Goal: Navigation & Orientation: Find specific page/section

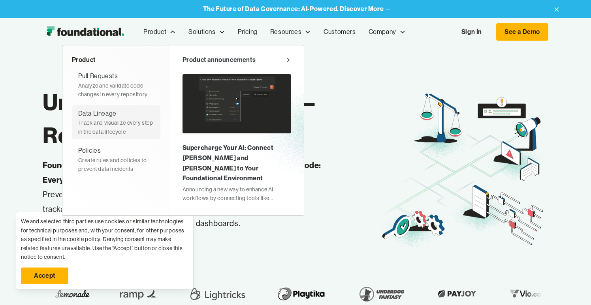
click at [112, 117] on div "Data Lineage" at bounding box center [97, 114] width 38 height 10
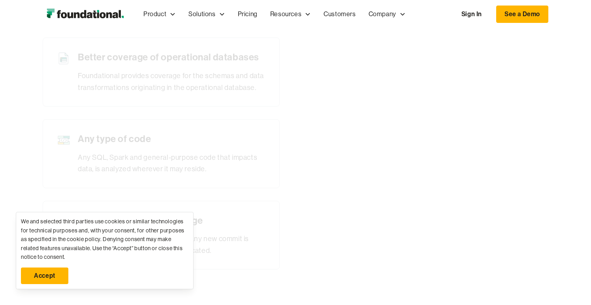
scroll to position [408, 0]
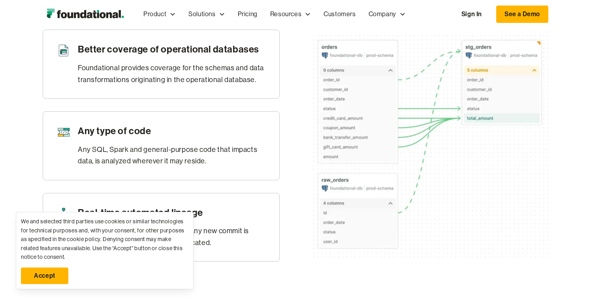
click at [43, 272] on link "Accept" at bounding box center [44, 276] width 47 height 17
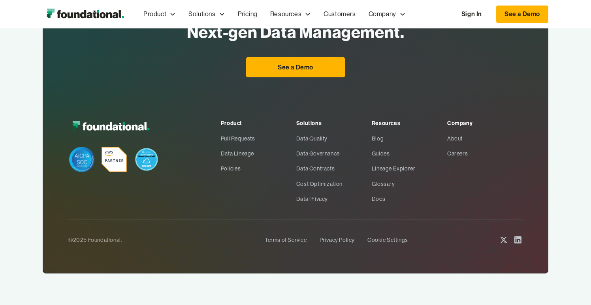
scroll to position [1222, 0]
click at [374, 201] on link "Docs" at bounding box center [408, 198] width 75 height 15
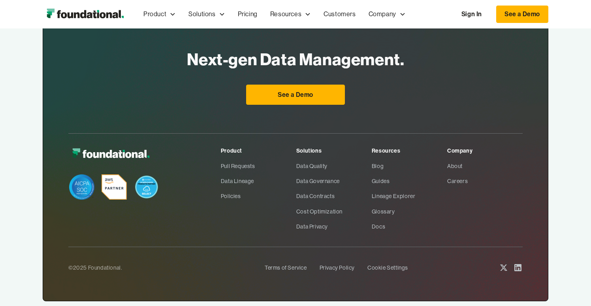
scroll to position [1222, 0]
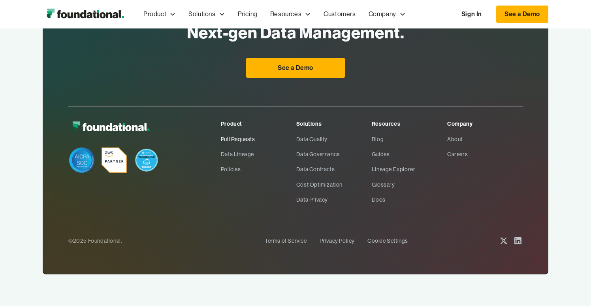
click at [256, 137] on link "Pull Requests" at bounding box center [258, 138] width 75 height 15
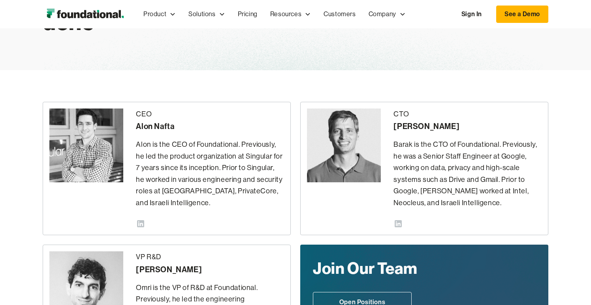
scroll to position [131, 0]
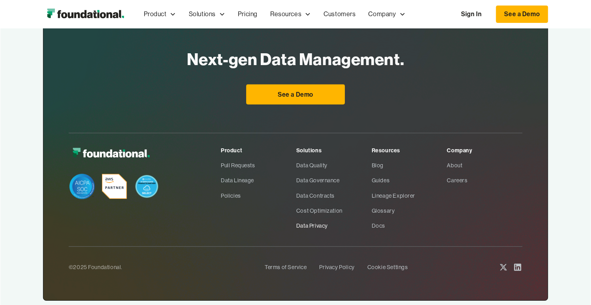
scroll to position [1241, 0]
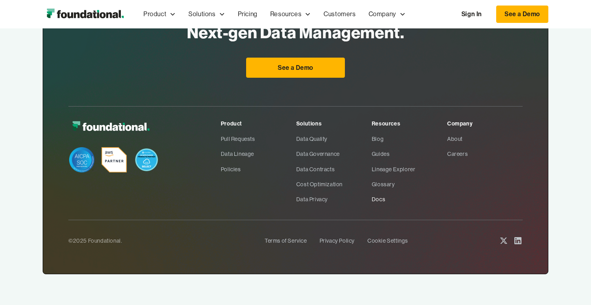
click at [382, 200] on link "Docs" at bounding box center [408, 199] width 75 height 15
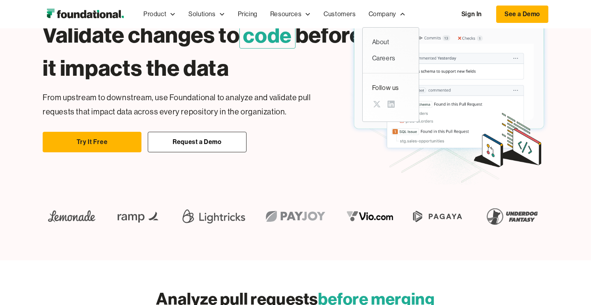
scroll to position [0, 0]
